Goal: Task Accomplishment & Management: Manage account settings

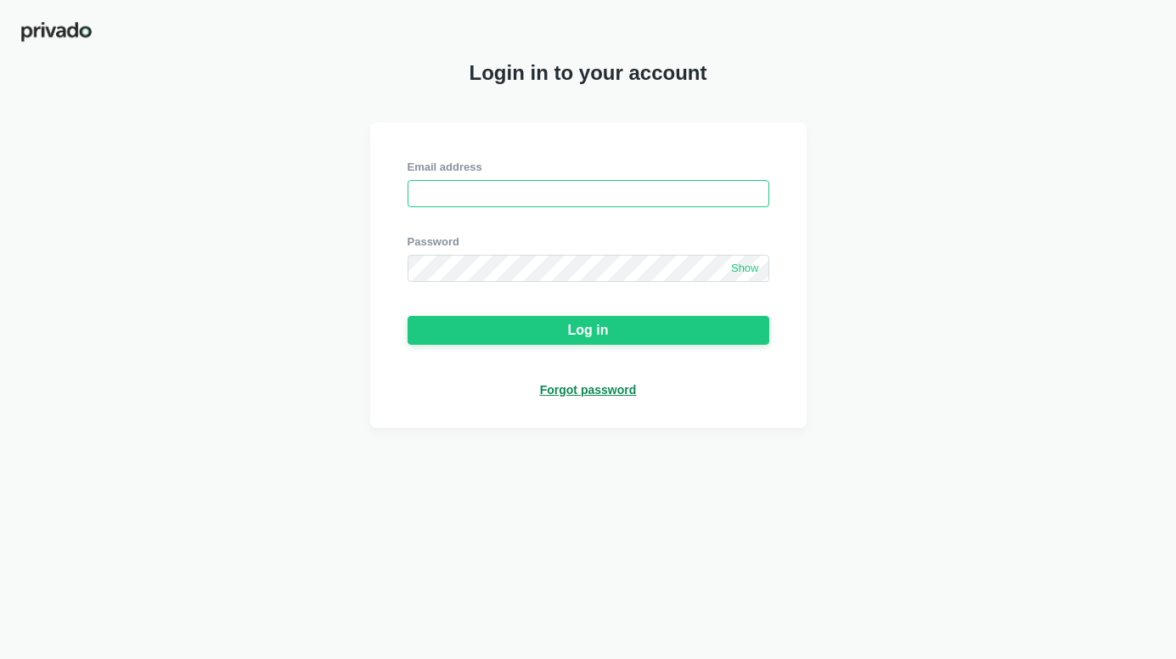
click at [482, 188] on input "email" at bounding box center [588, 193] width 362 height 27
type input "[EMAIL_ADDRESS][DOMAIN_NAME]"
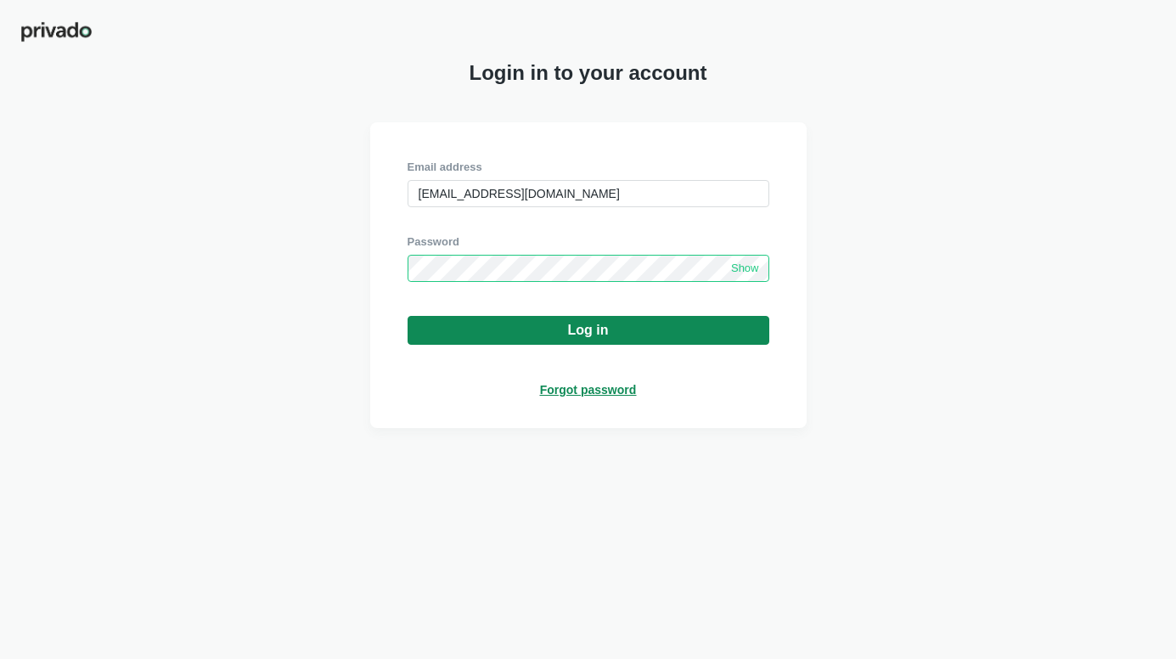
click at [657, 339] on button "Log in" at bounding box center [588, 330] width 362 height 29
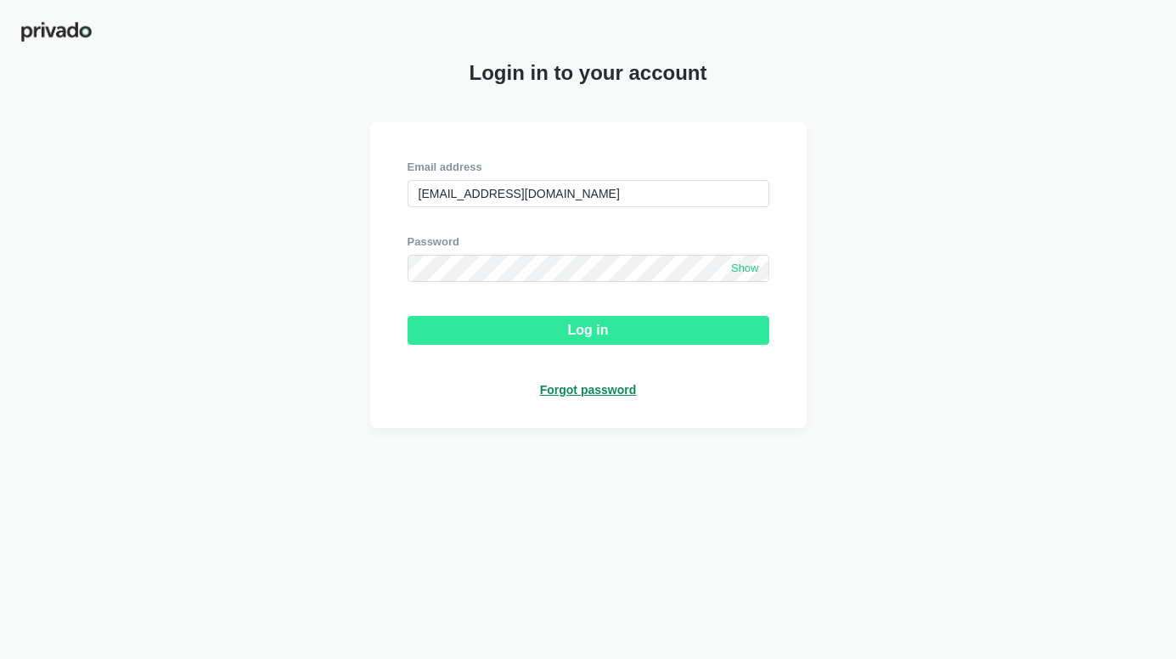
click at [603, 338] on div "Log in" at bounding box center [588, 330] width 41 height 15
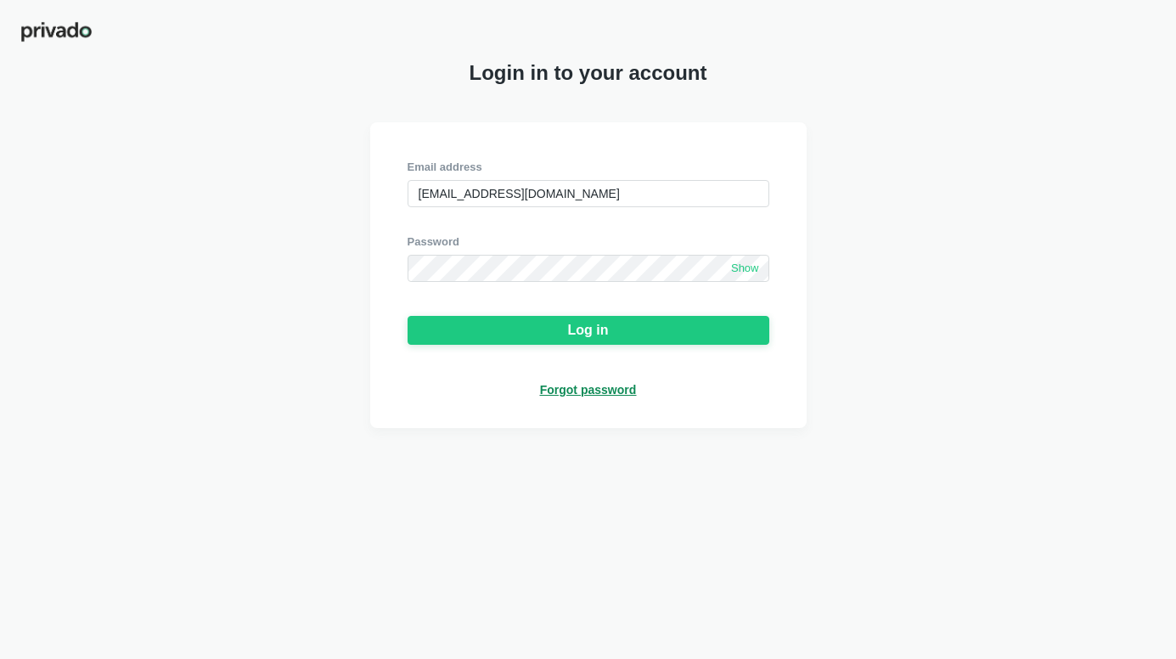
click at [584, 397] on div "Forgot password" at bounding box center [588, 389] width 97 height 15
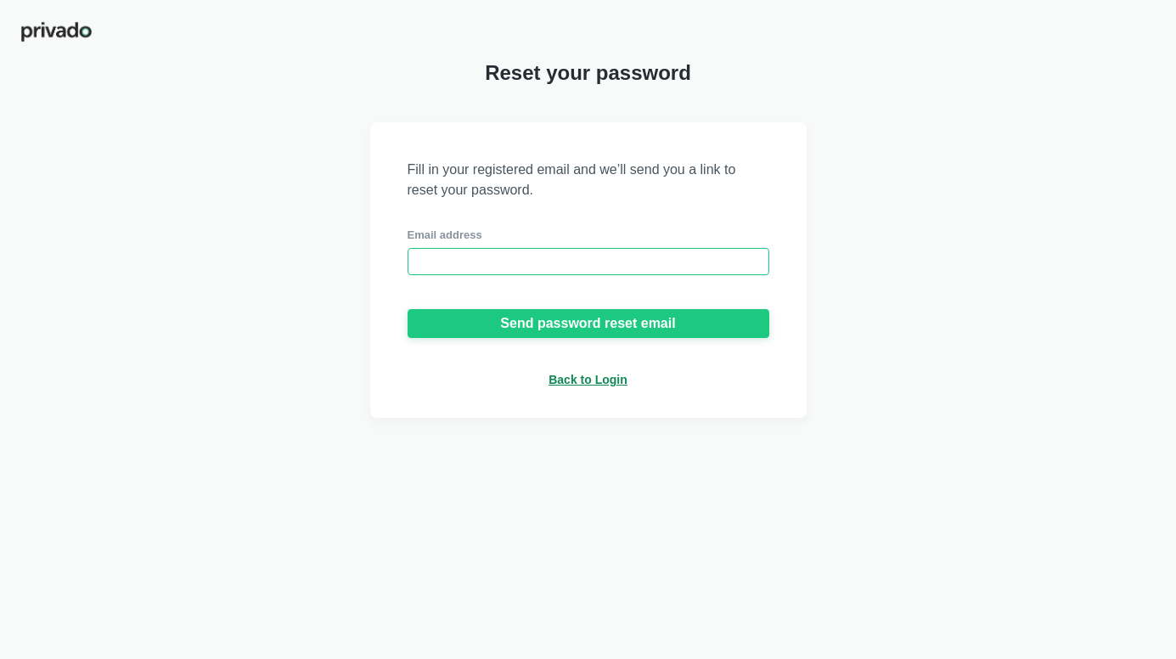
click at [506, 260] on input "email" at bounding box center [588, 261] width 362 height 27
type input "[EMAIL_ADDRESS][DOMAIN_NAME]"
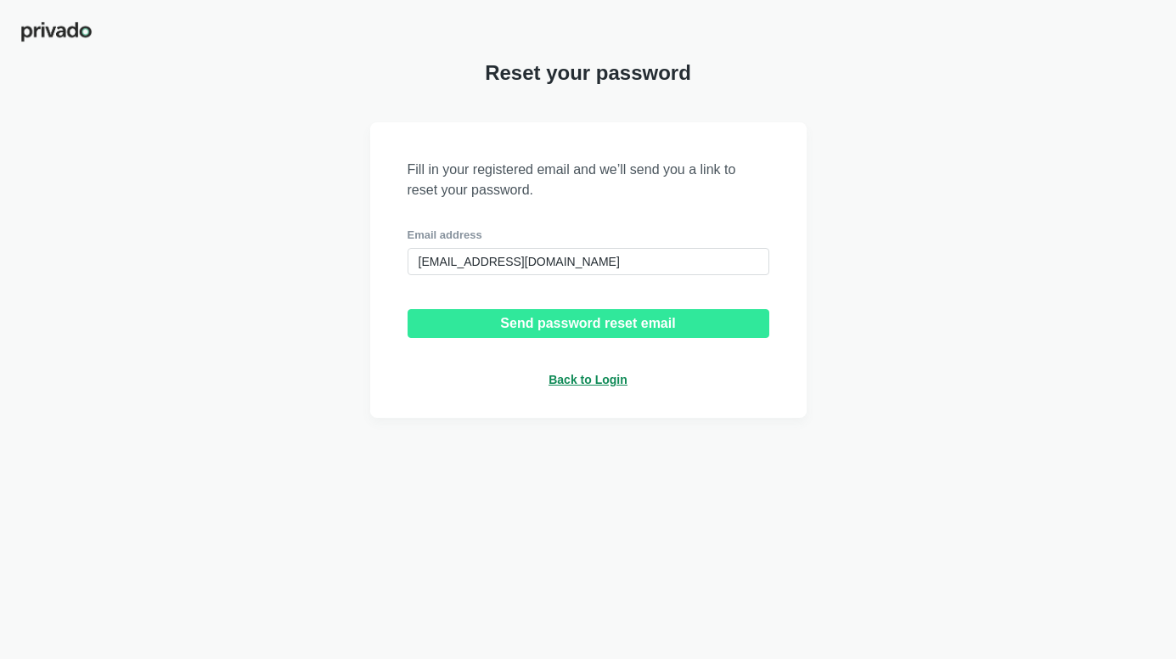
click at [555, 331] on div "Send password reset email" at bounding box center [587, 323] width 175 height 15
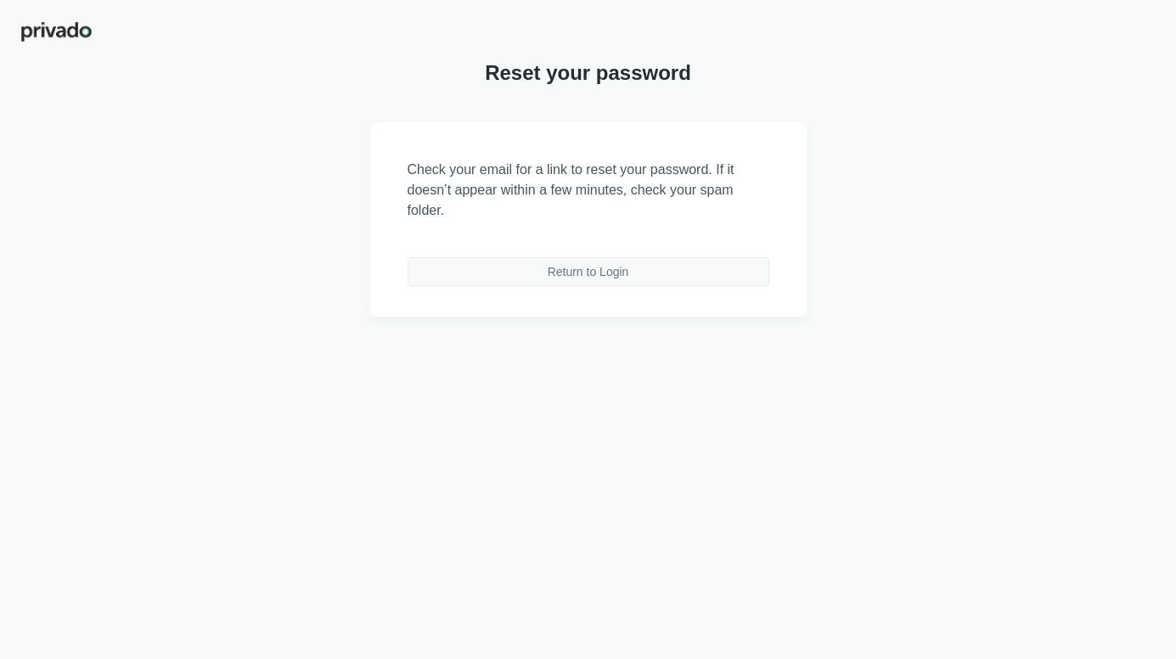
click at [580, 277] on div "Return to Login" at bounding box center [588, 271] width 81 height 15
